Goal: Task Accomplishment & Management: Use online tool/utility

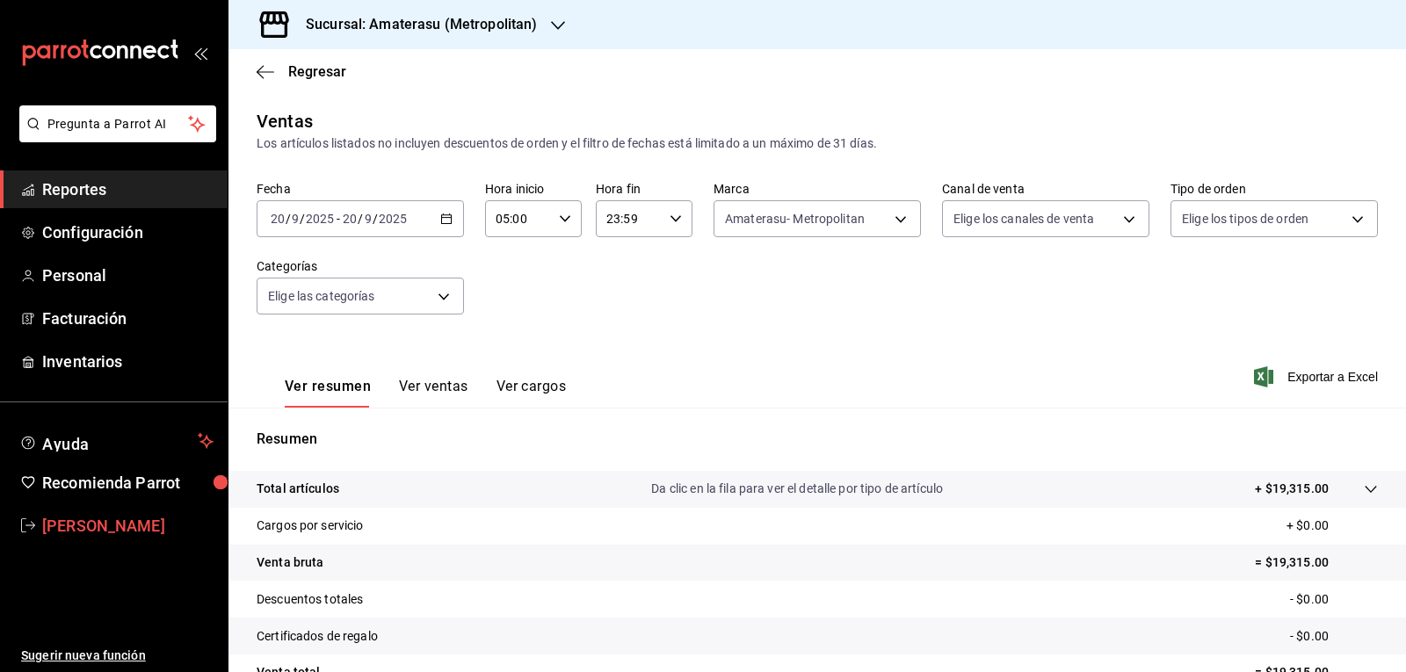
scroll to position [170, 0]
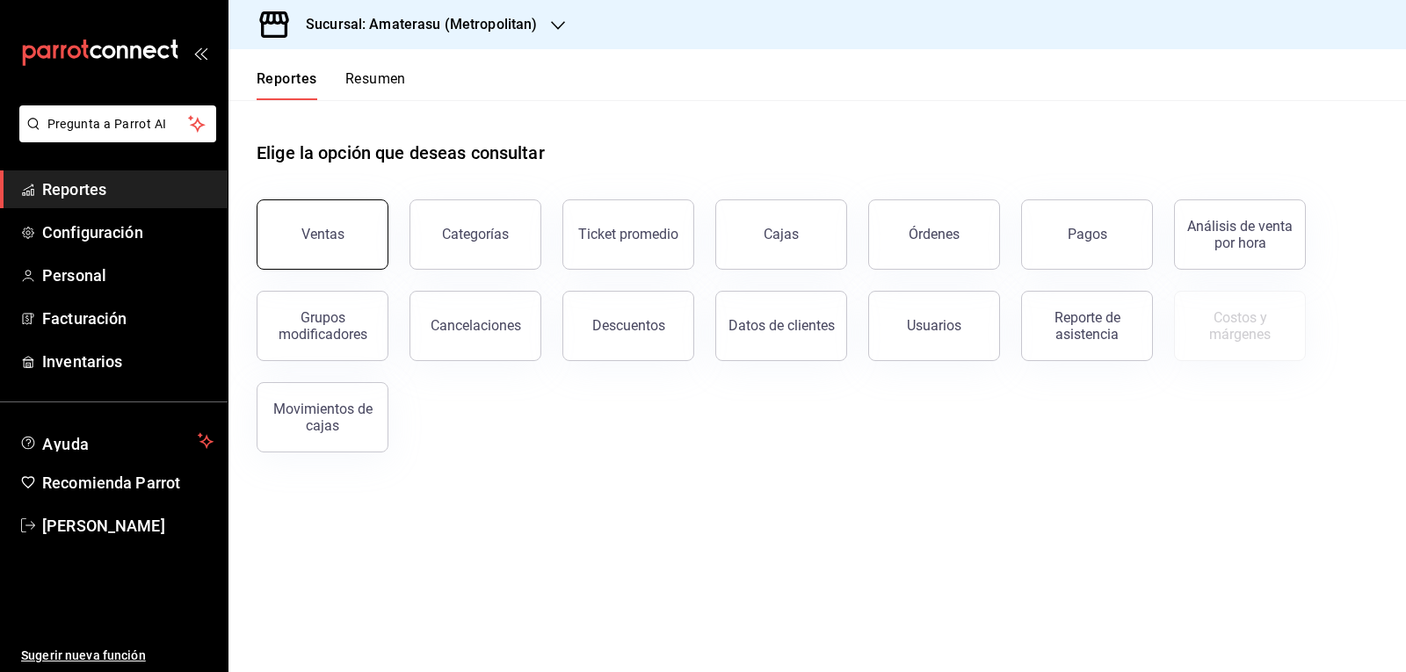
click at [350, 233] on button "Ventas" at bounding box center [323, 234] width 132 height 70
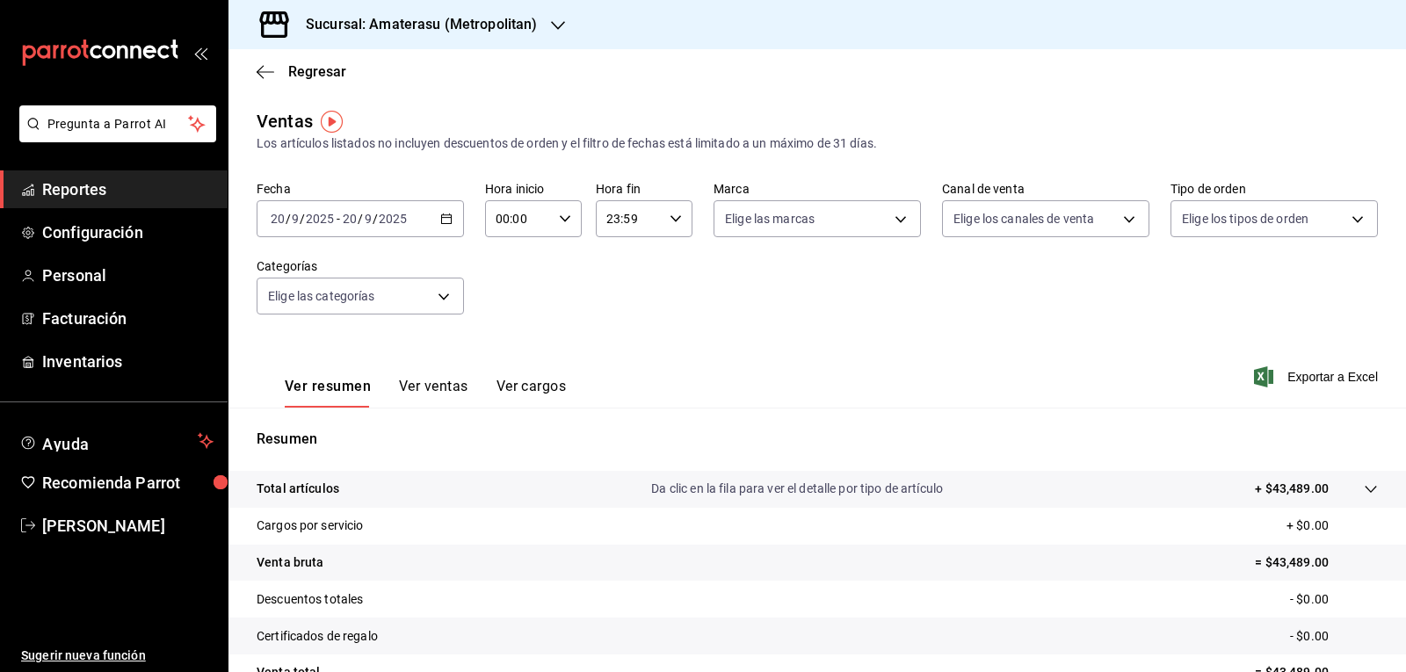
click at [560, 219] on \(Stroke\) "button" at bounding box center [565, 218] width 11 height 6
click at [498, 302] on span "05" at bounding box center [506, 299] width 20 height 14
type input "05:00"
click at [770, 226] on div at bounding box center [703, 336] width 1406 height 672
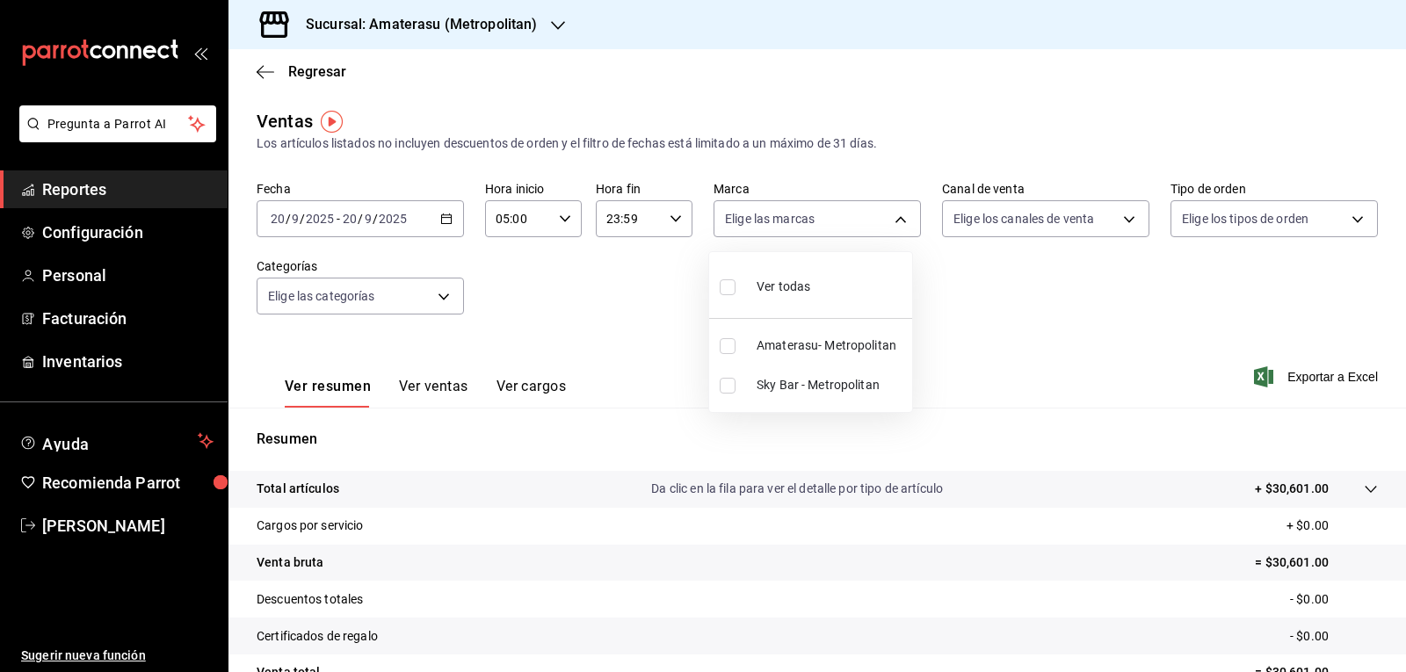
click at [770, 226] on body "Pregunta a Parrot AI Reportes Configuración Personal Facturación Inventarios Ay…" at bounding box center [703, 336] width 1406 height 672
click at [732, 354] on li "Amaterasu- Metropolitan" at bounding box center [810, 346] width 203 height 40
type input "e4cd7fcb-d45b-43ae-a99f-ad4ccfcd9032"
checkbox input "true"
click at [1033, 370] on div at bounding box center [703, 336] width 1406 height 672
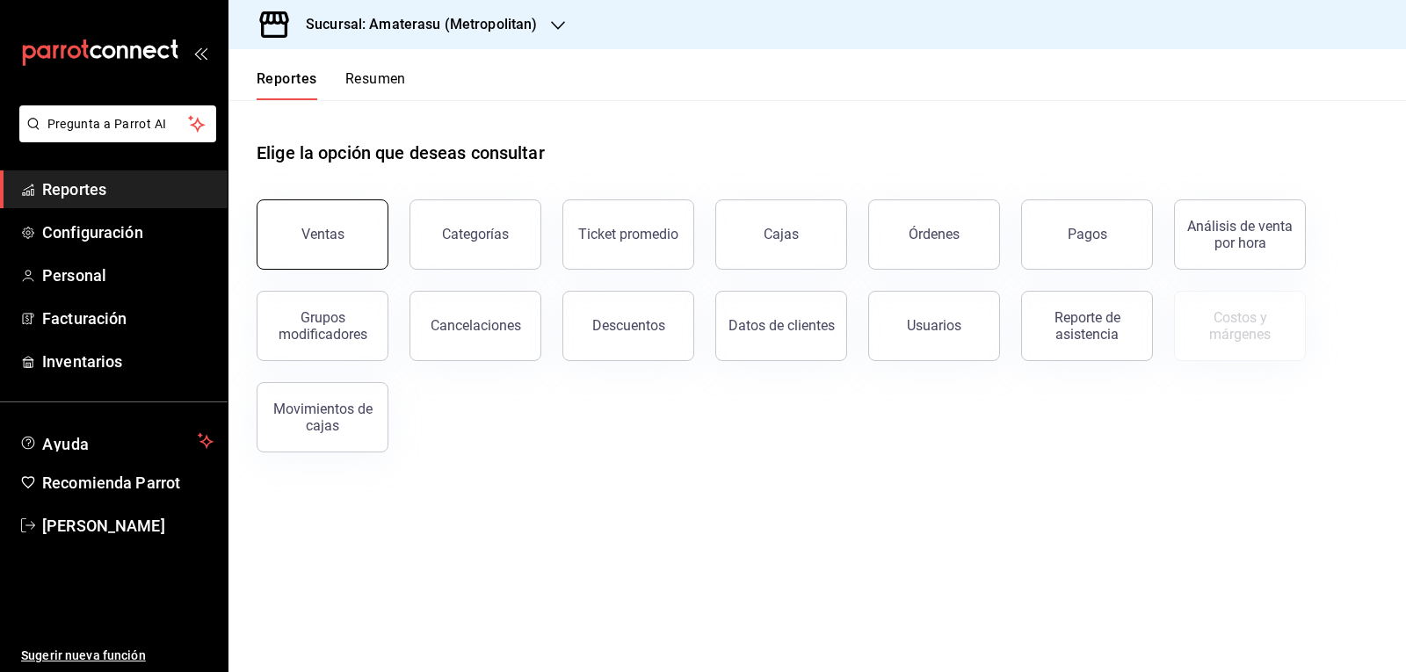
click at [370, 241] on button "Ventas" at bounding box center [323, 234] width 132 height 70
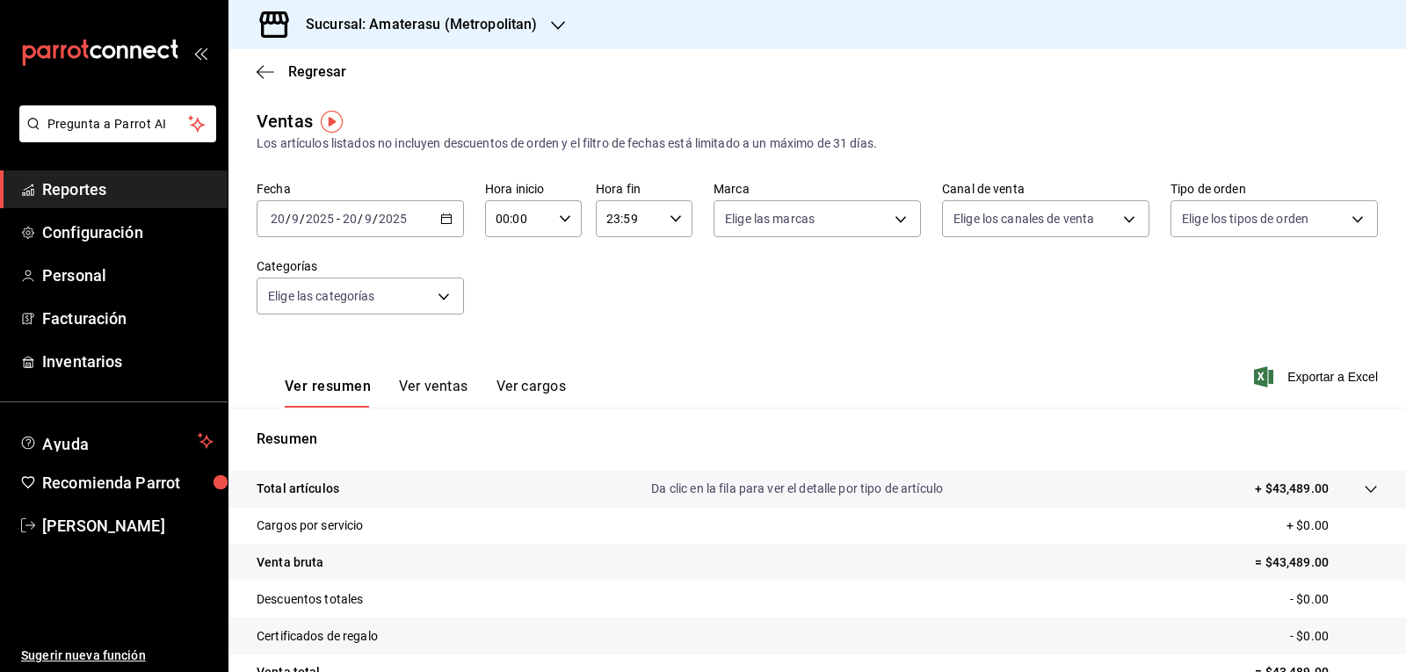
click at [559, 216] on icon "button" at bounding box center [565, 219] width 12 height 12
click at [502, 305] on button "05" at bounding box center [506, 298] width 41 height 35
type input "05:00"
click at [753, 228] on div at bounding box center [703, 336] width 1406 height 672
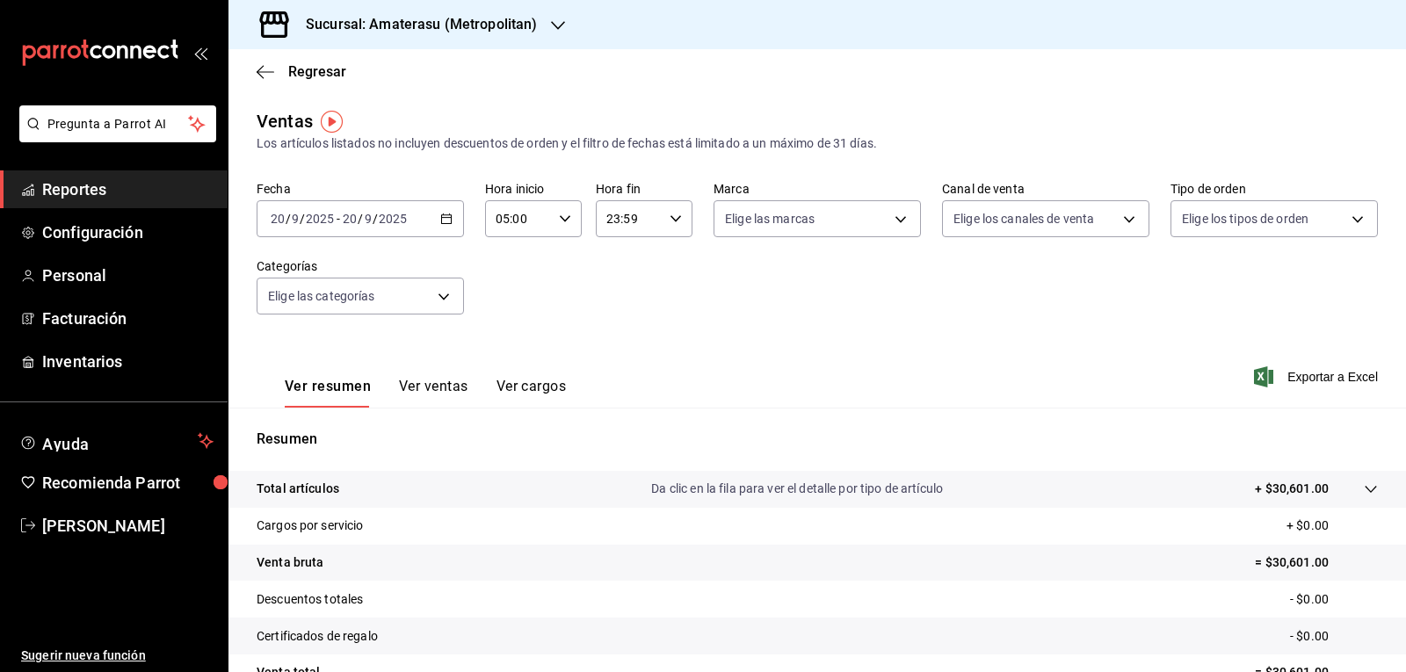
click at [753, 228] on div "00 01 02 03 04 05 06 07 08 09 10 11 12 13 14 15 16 17 18 19 20 21 22 23 00 01 0…" at bounding box center [703, 338] width 1406 height 667
click at [753, 228] on body "Pregunta a Parrot AI Reportes Configuración Personal Facturación Inventarios Ay…" at bounding box center [703, 336] width 1406 height 672
click at [725, 387] on input "checkbox" at bounding box center [727, 386] width 16 height 16
checkbox input "true"
type input "f3afaab8-8c3d-4e49-a299-af9bdf6027b2"
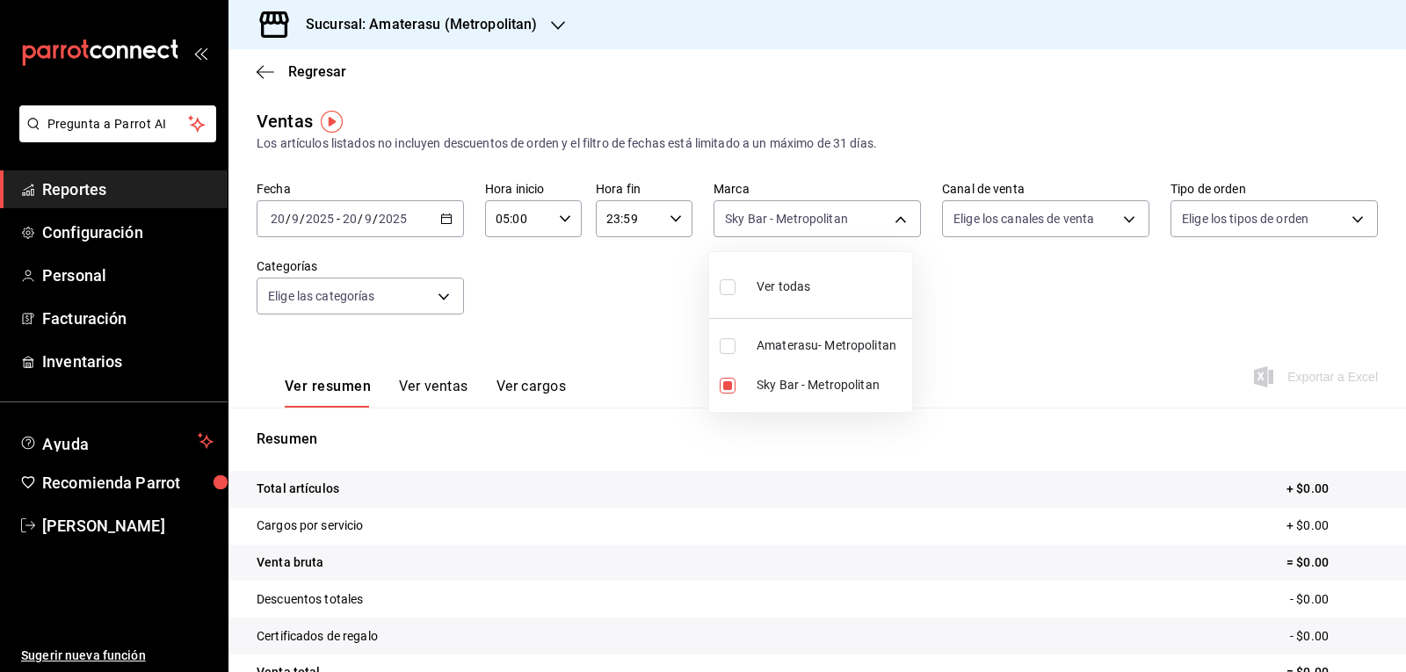
click at [672, 333] on div at bounding box center [703, 336] width 1406 height 672
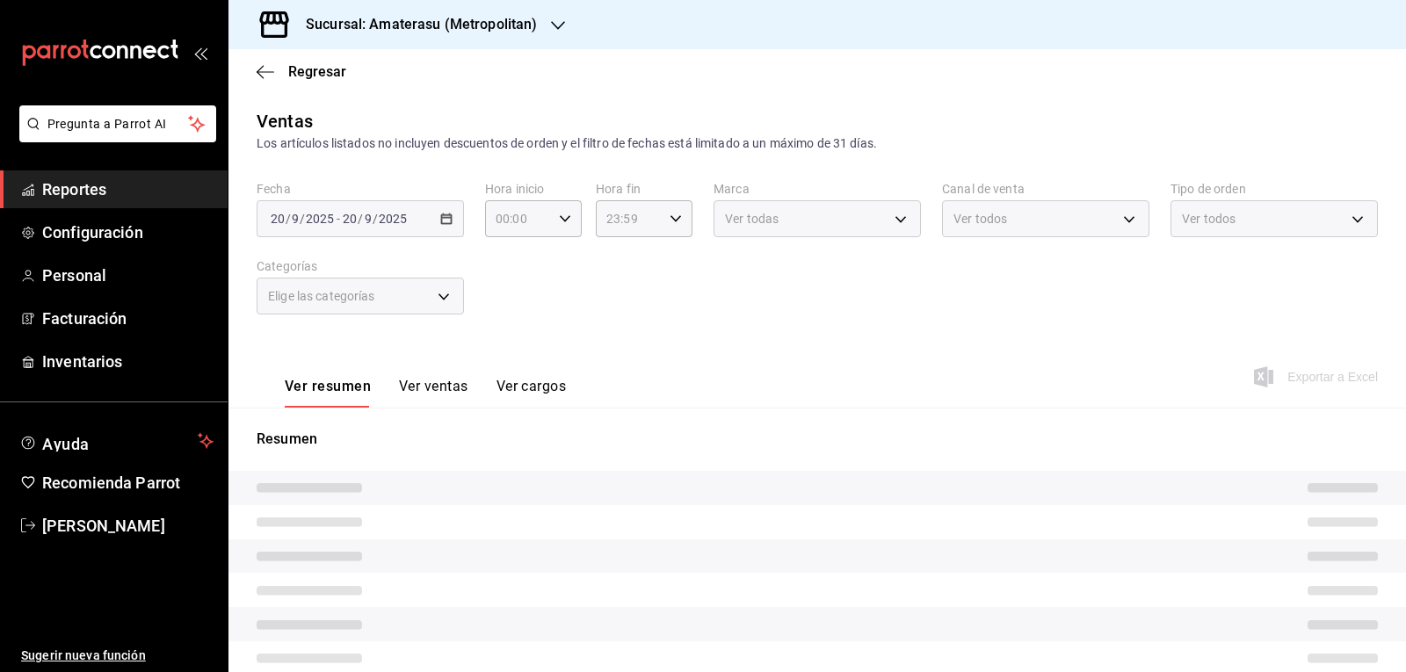
type input "05:00"
type input "e4cd7fcb-d45b-43ae-a99f-ad4ccfcd9032"
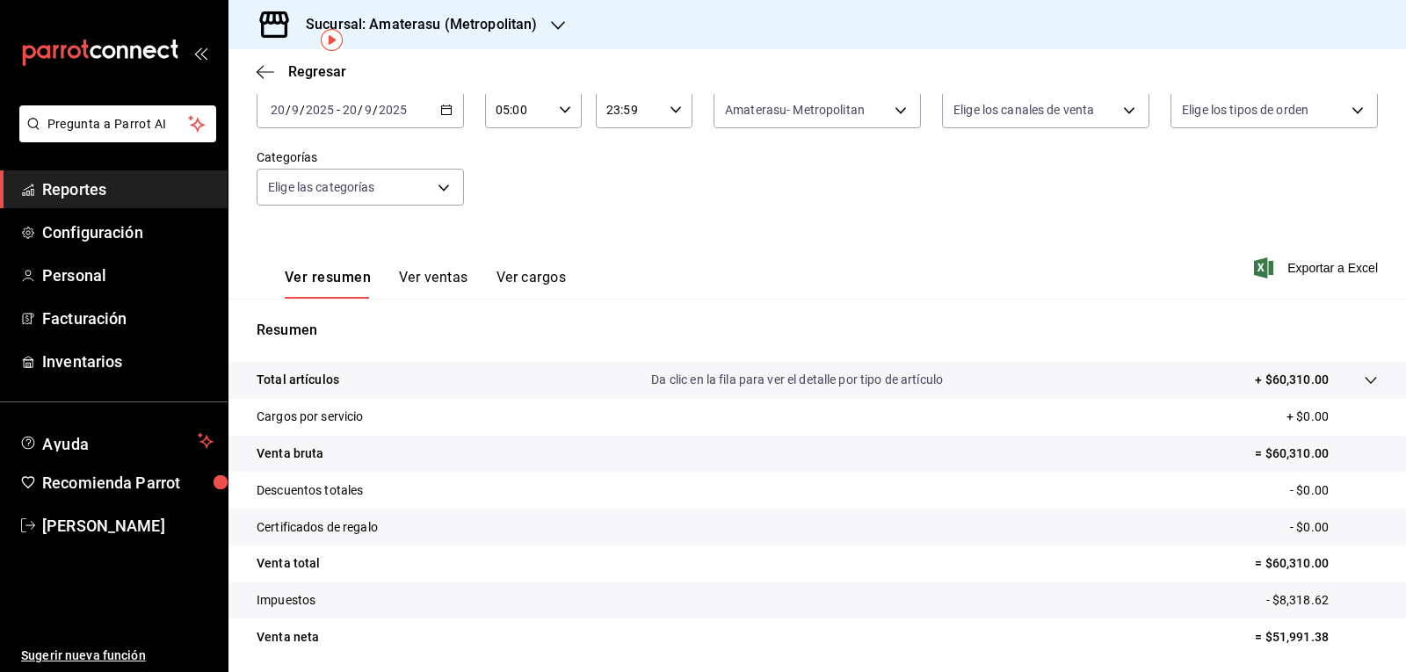
scroll to position [82, 0]
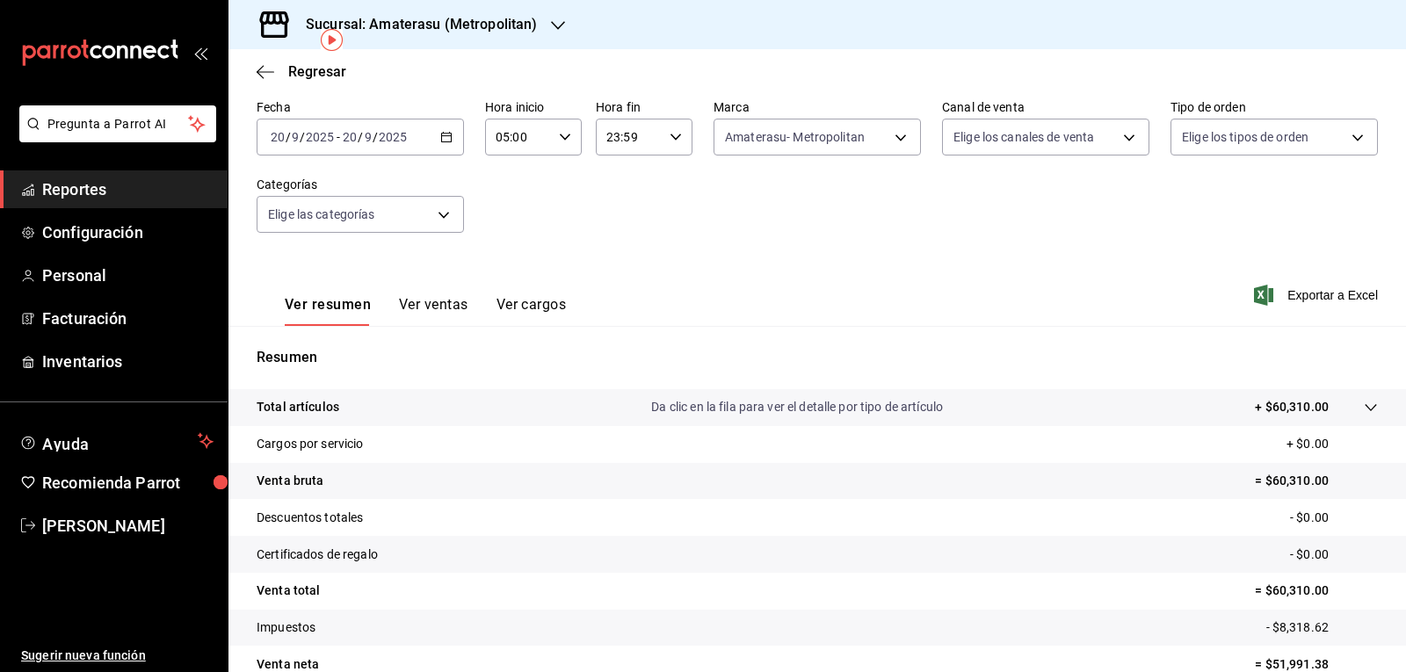
click at [254, 69] on div "Regresar" at bounding box center [816, 71] width 1177 height 45
